Goal: Task Accomplishment & Management: Manage account settings

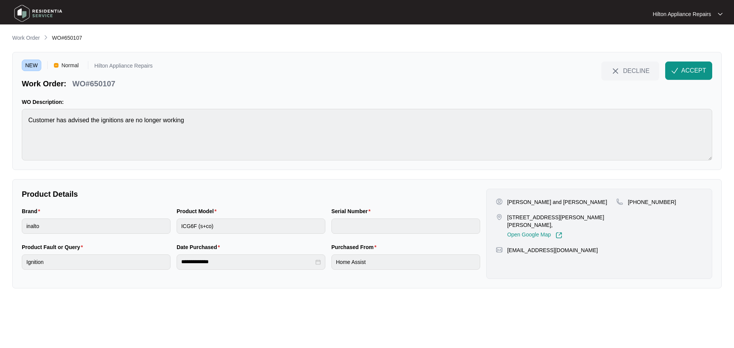
click at [25, 39] on p "Work Order" at bounding box center [26, 38] width 28 height 8
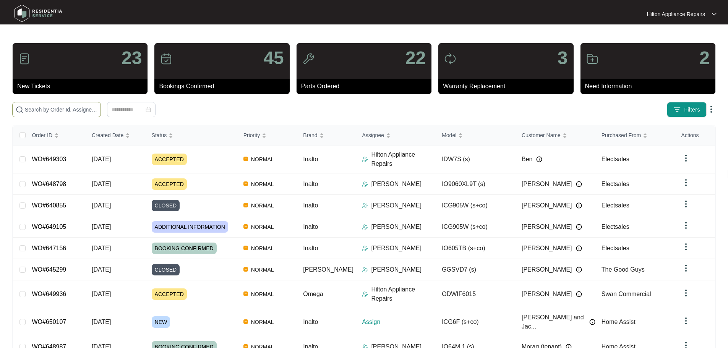
click at [98, 107] on input "text" at bounding box center [61, 110] width 73 height 8
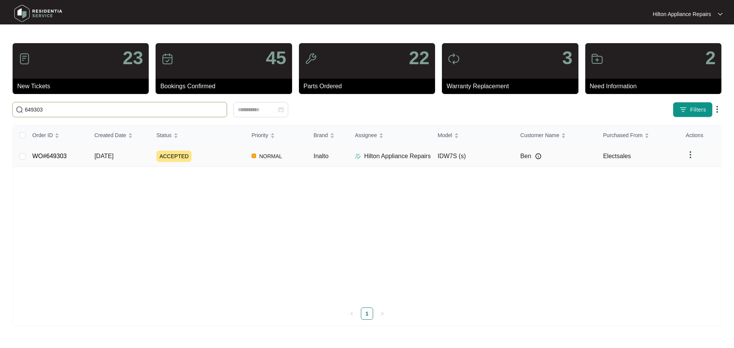
type input "649303"
click at [359, 156] on img at bounding box center [358, 156] width 6 height 6
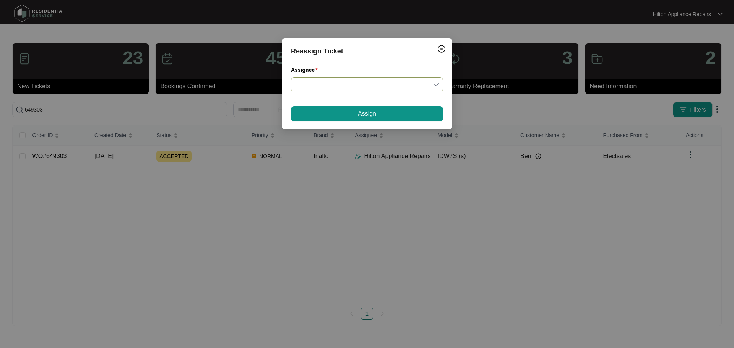
click at [346, 87] on input "Assignee" at bounding box center [367, 85] width 143 height 15
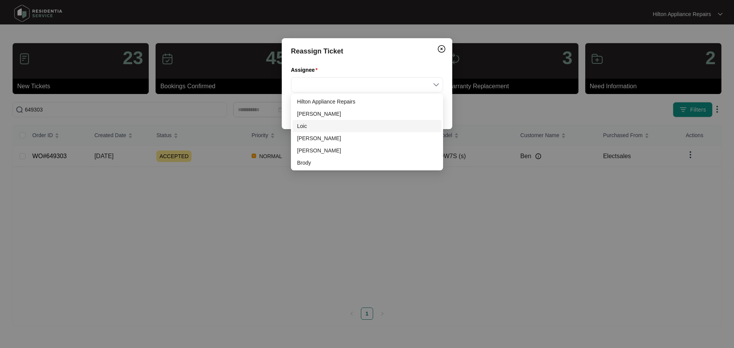
click at [309, 127] on div "Loic" at bounding box center [367, 126] width 140 height 8
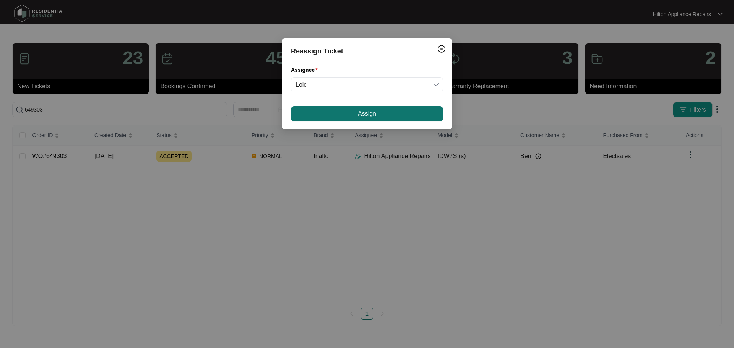
click at [353, 113] on button "Assign" at bounding box center [367, 113] width 152 height 15
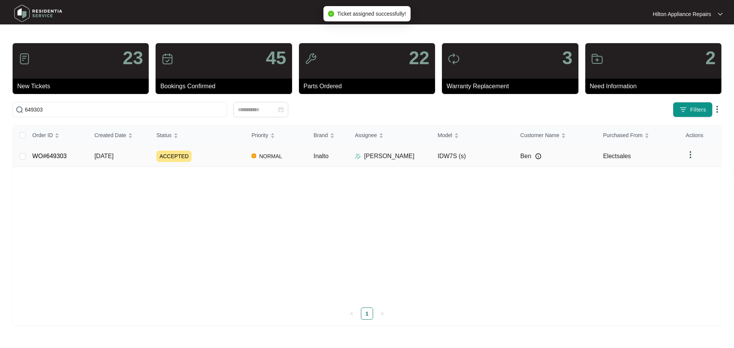
click at [221, 155] on div "ACCEPTED" at bounding box center [200, 156] width 89 height 11
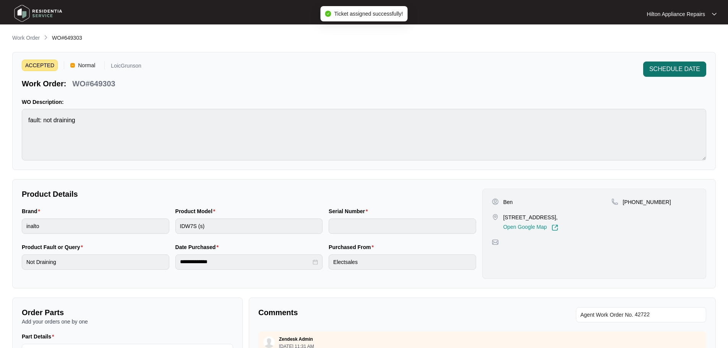
click at [657, 67] on span "SCHEDULE DATE" at bounding box center [675, 69] width 51 height 9
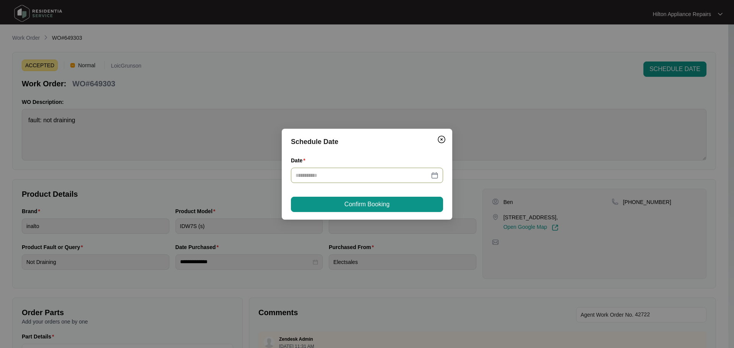
click at [436, 177] on div at bounding box center [367, 175] width 143 height 8
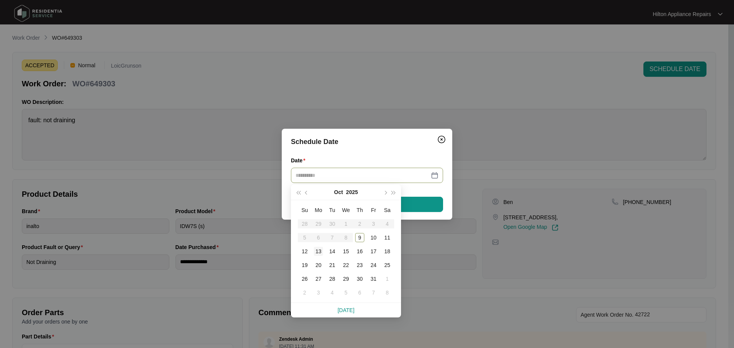
click at [319, 252] on div "13" at bounding box center [318, 251] width 9 height 9
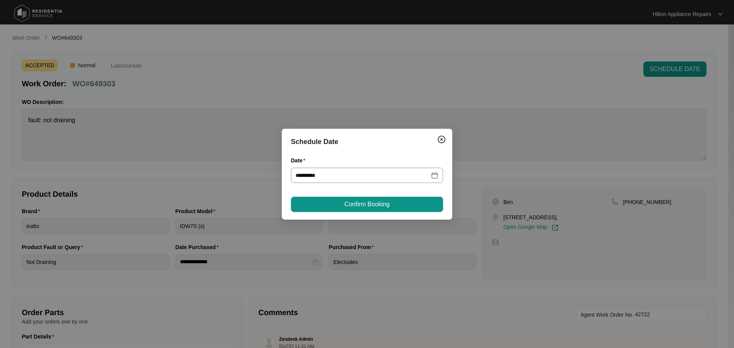
type input "**********"
click at [395, 202] on button "Confirm Booking" at bounding box center [367, 204] width 152 height 15
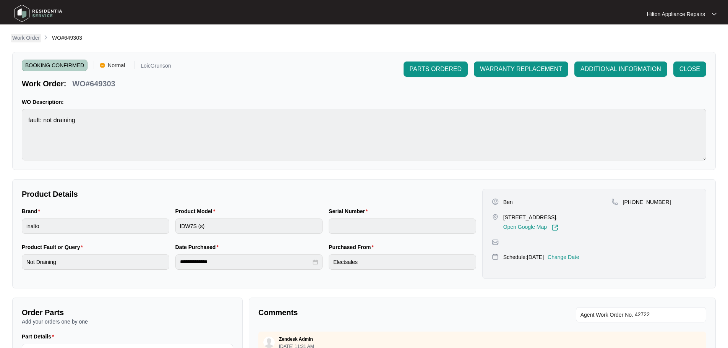
click at [32, 40] on p "Work Order" at bounding box center [26, 38] width 28 height 8
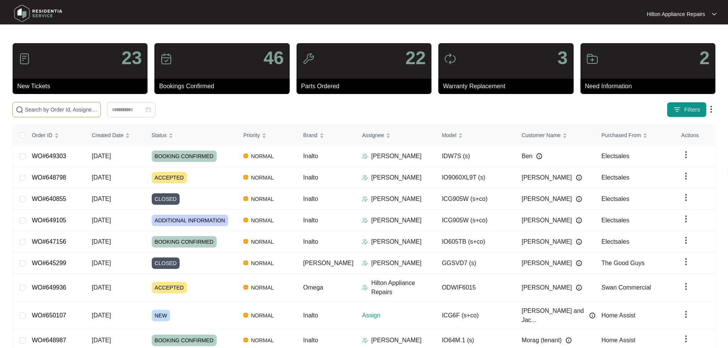
click at [94, 110] on input "text" at bounding box center [61, 110] width 73 height 8
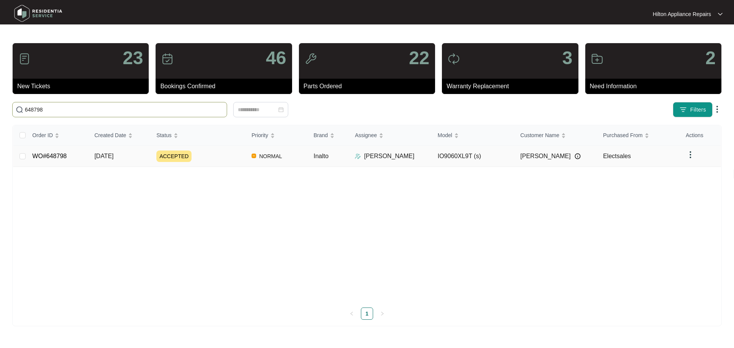
type input "648798"
click at [225, 159] on div "ACCEPTED" at bounding box center [200, 156] width 89 height 11
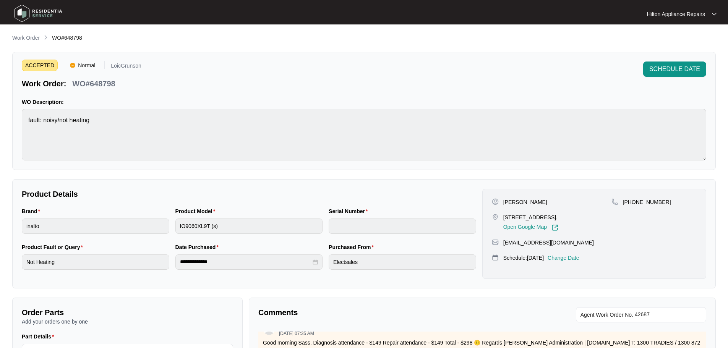
click at [28, 38] on p "Work Order" at bounding box center [26, 38] width 28 height 8
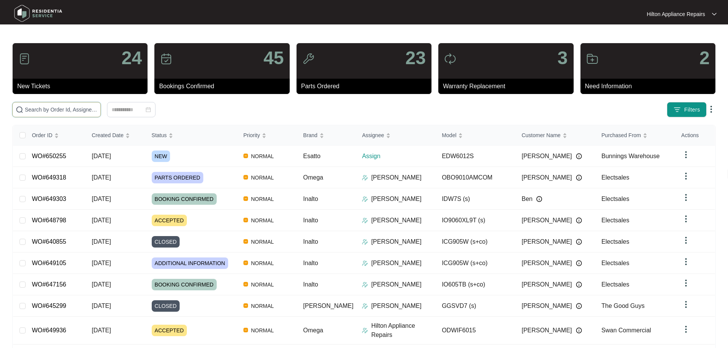
click at [98, 108] on input "text" at bounding box center [61, 110] width 73 height 8
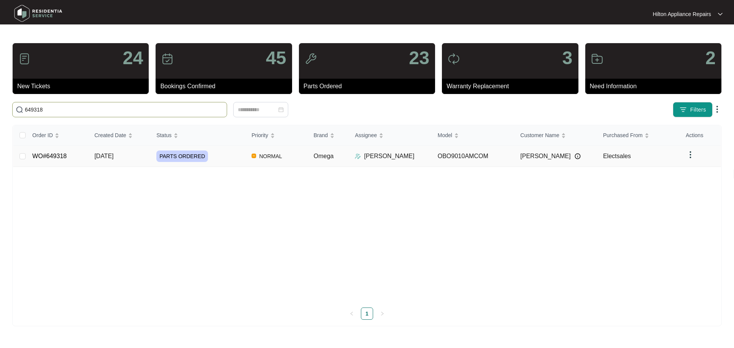
type input "649318"
click at [226, 155] on div "PARTS ORDERED" at bounding box center [200, 156] width 89 height 11
